Goal: Task Accomplishment & Management: Use online tool/utility

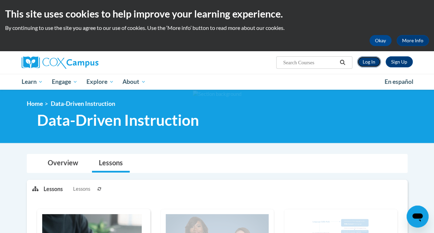
click at [364, 64] on link "Log In" at bounding box center [369, 61] width 24 height 11
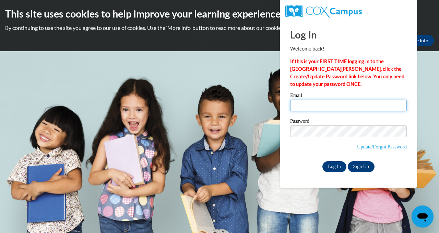
type input "Kerryannbroadbelt@gmail.com"
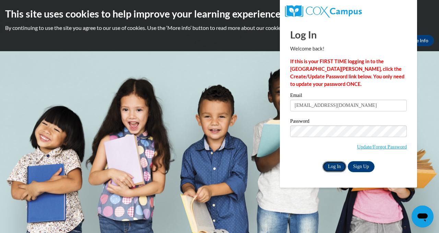
click at [329, 164] on input "Log In" at bounding box center [334, 166] width 24 height 11
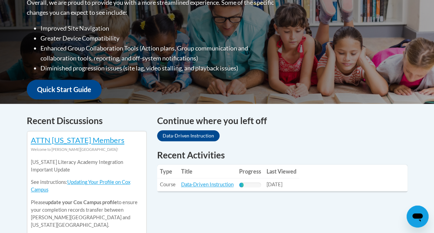
scroll to position [223, 0]
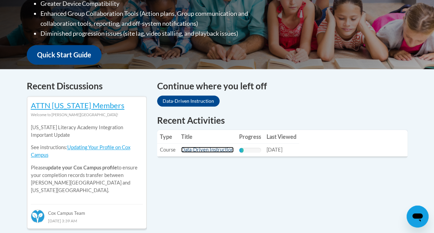
click at [191, 149] on link "Data-Driven Instruction" at bounding box center [207, 149] width 52 height 6
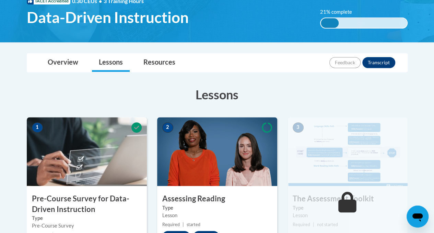
scroll to position [114, 0]
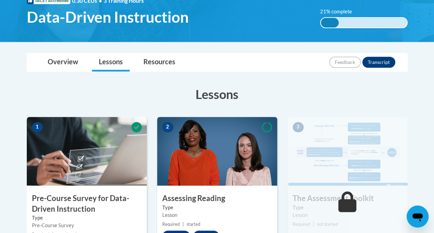
click at [200, 199] on h3 "Assessing Reading" at bounding box center [217, 198] width 120 height 11
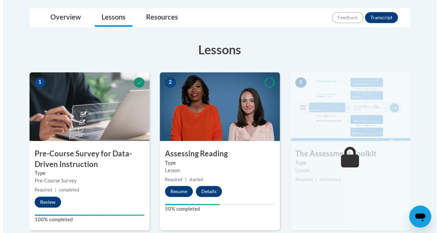
scroll to position [165, 0]
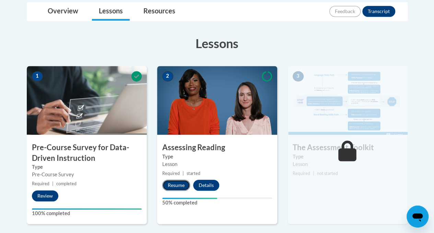
click at [176, 182] on button "Resume" at bounding box center [176, 184] width 28 height 11
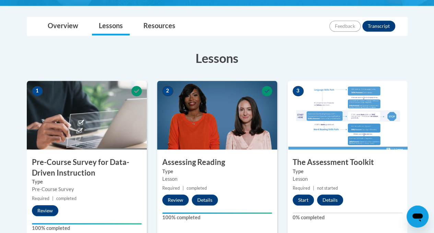
scroll to position [148, 0]
